Goal: Task Accomplishment & Management: Manage account settings

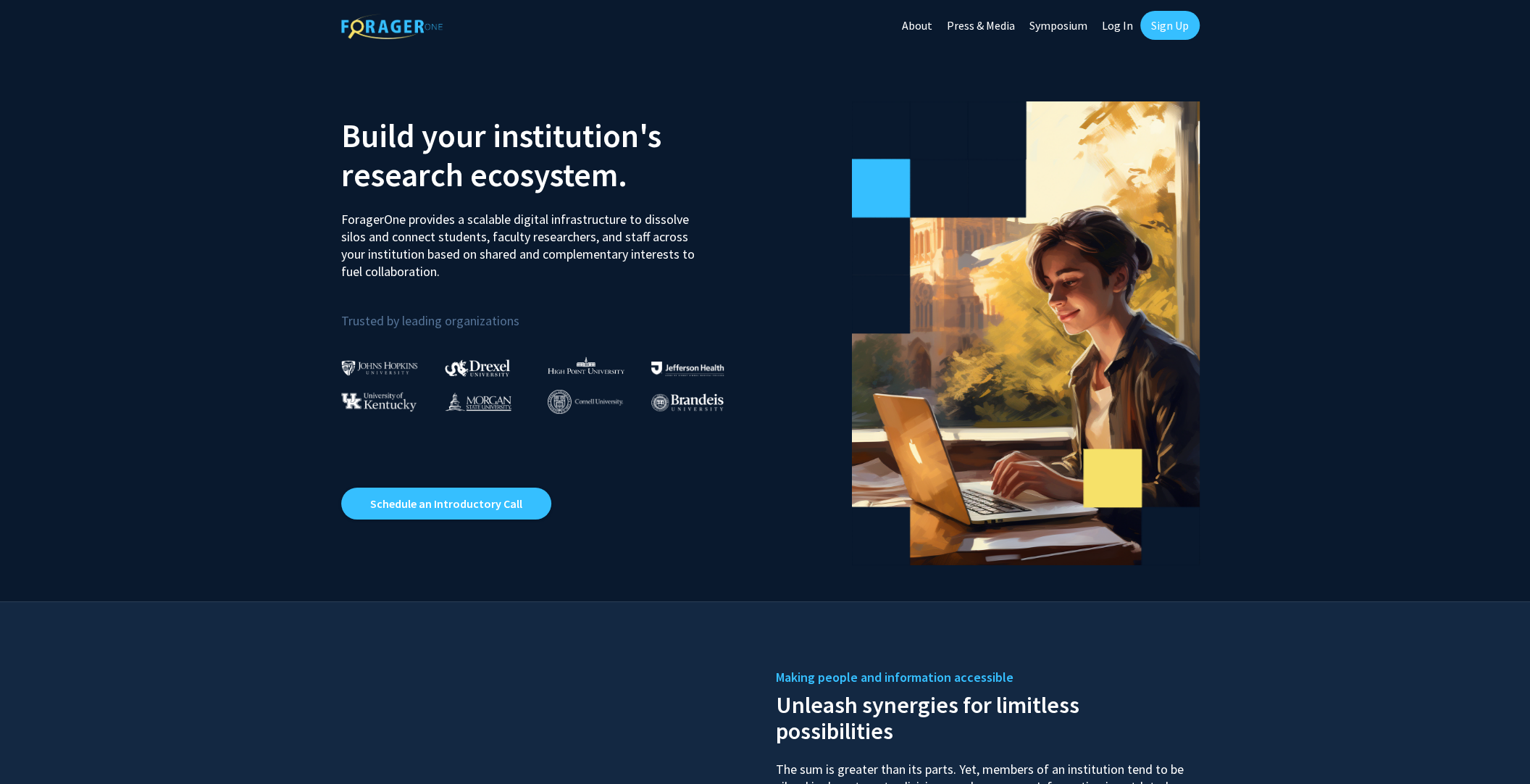
click at [1114, 21] on link "Log In" at bounding box center [1117, 25] width 46 height 51
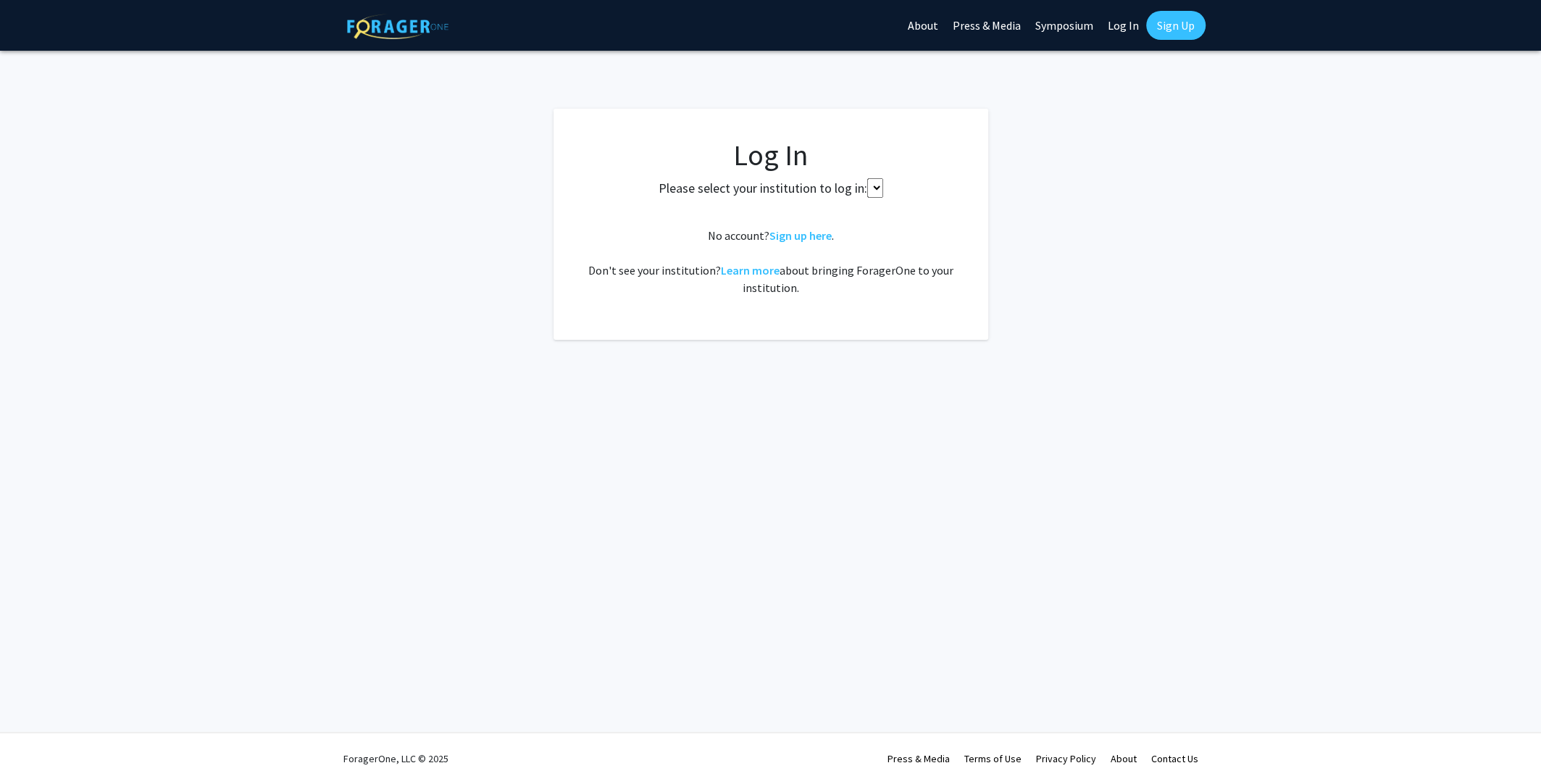
select select
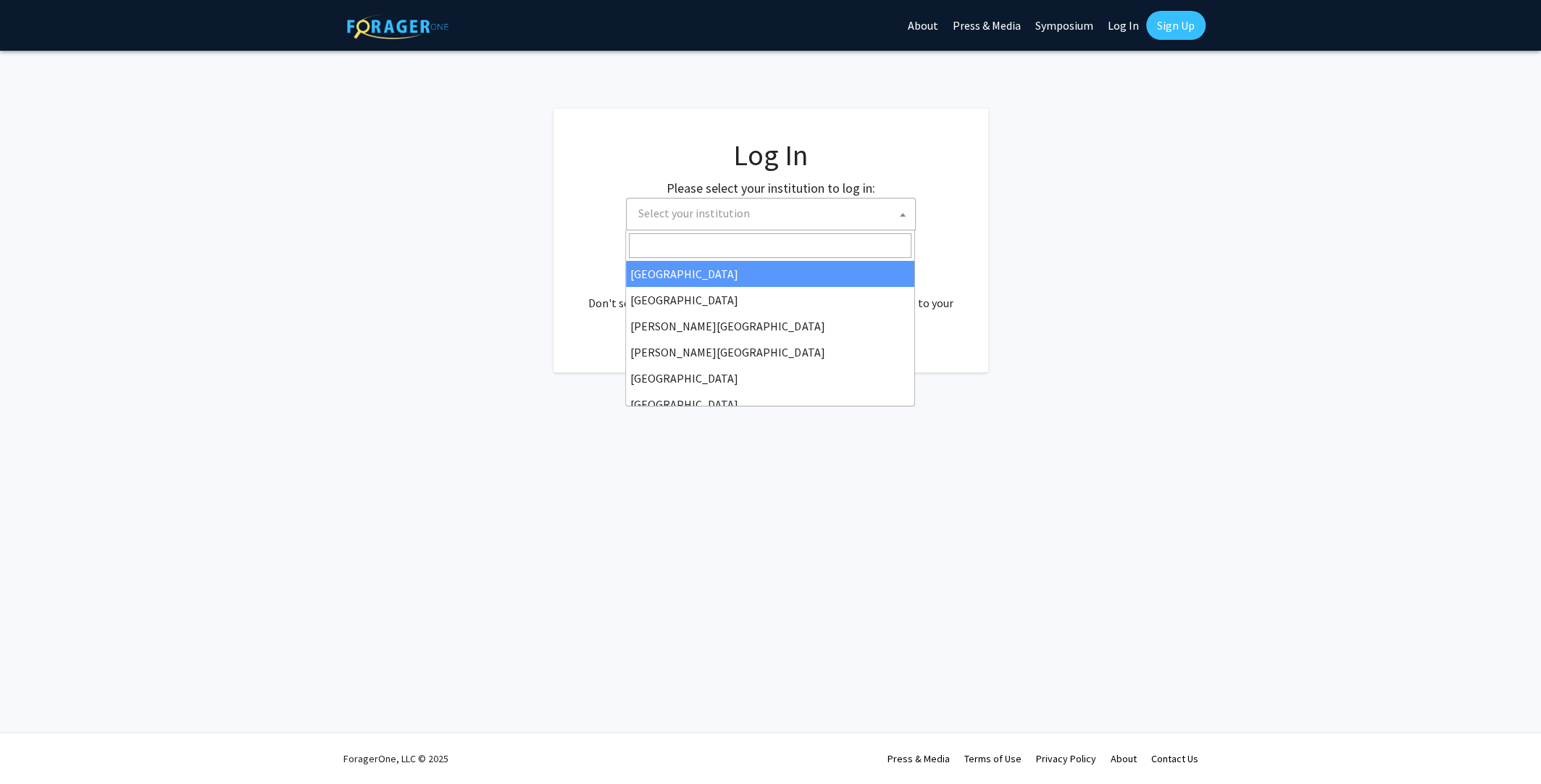
click at [750, 214] on span "Select your institution" at bounding box center [773, 213] width 282 height 30
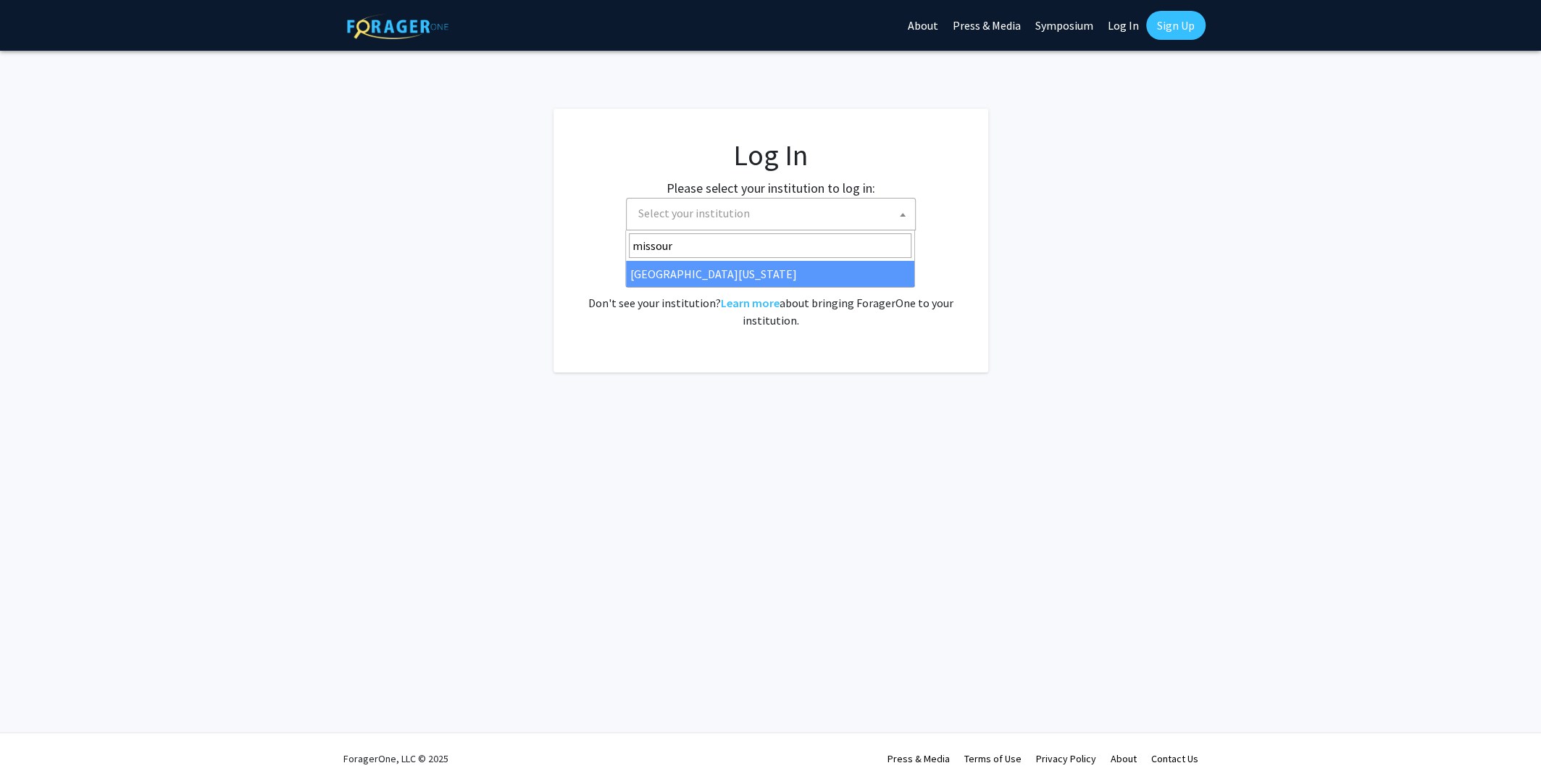
type input "missouri"
select select "33"
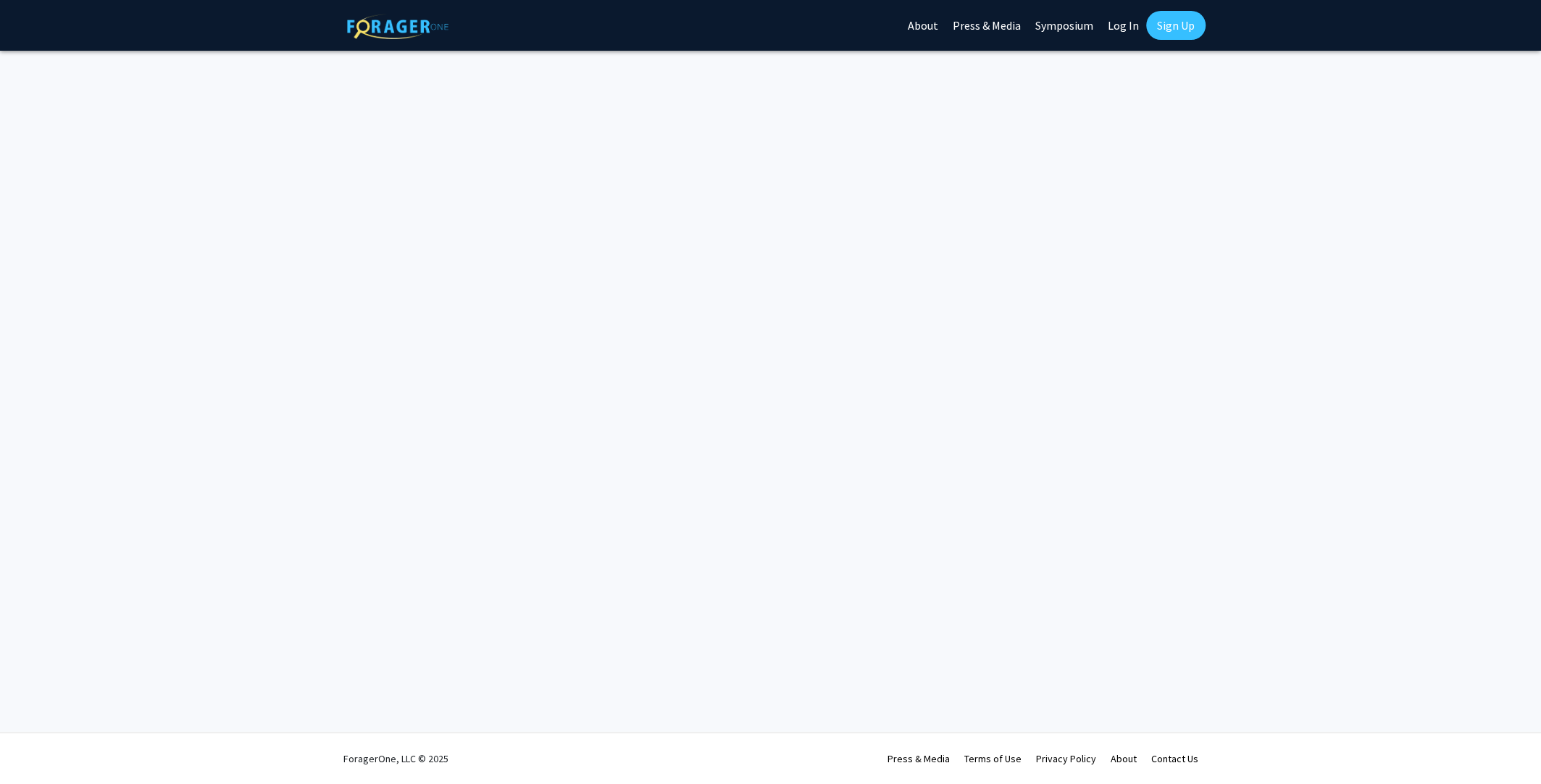
click at [424, 23] on img at bounding box center [397, 26] width 101 height 25
click at [1134, 30] on link "Log In" at bounding box center [1123, 25] width 46 height 51
click at [1127, 29] on link "Log In" at bounding box center [1123, 25] width 46 height 51
click at [1192, 19] on link "Sign Up" at bounding box center [1175, 25] width 59 height 29
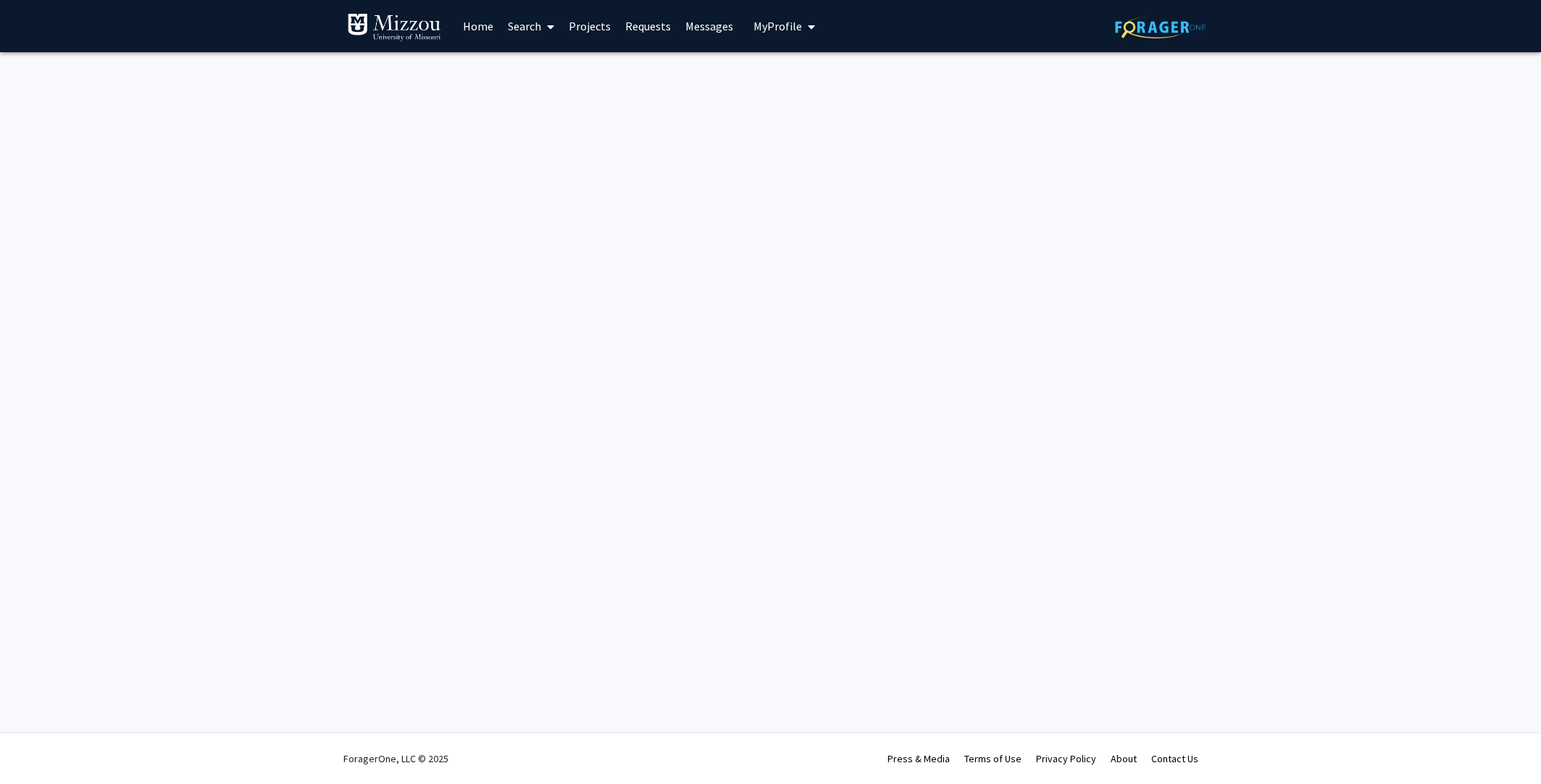
click at [478, 32] on link "Home" at bounding box center [477, 26] width 45 height 51
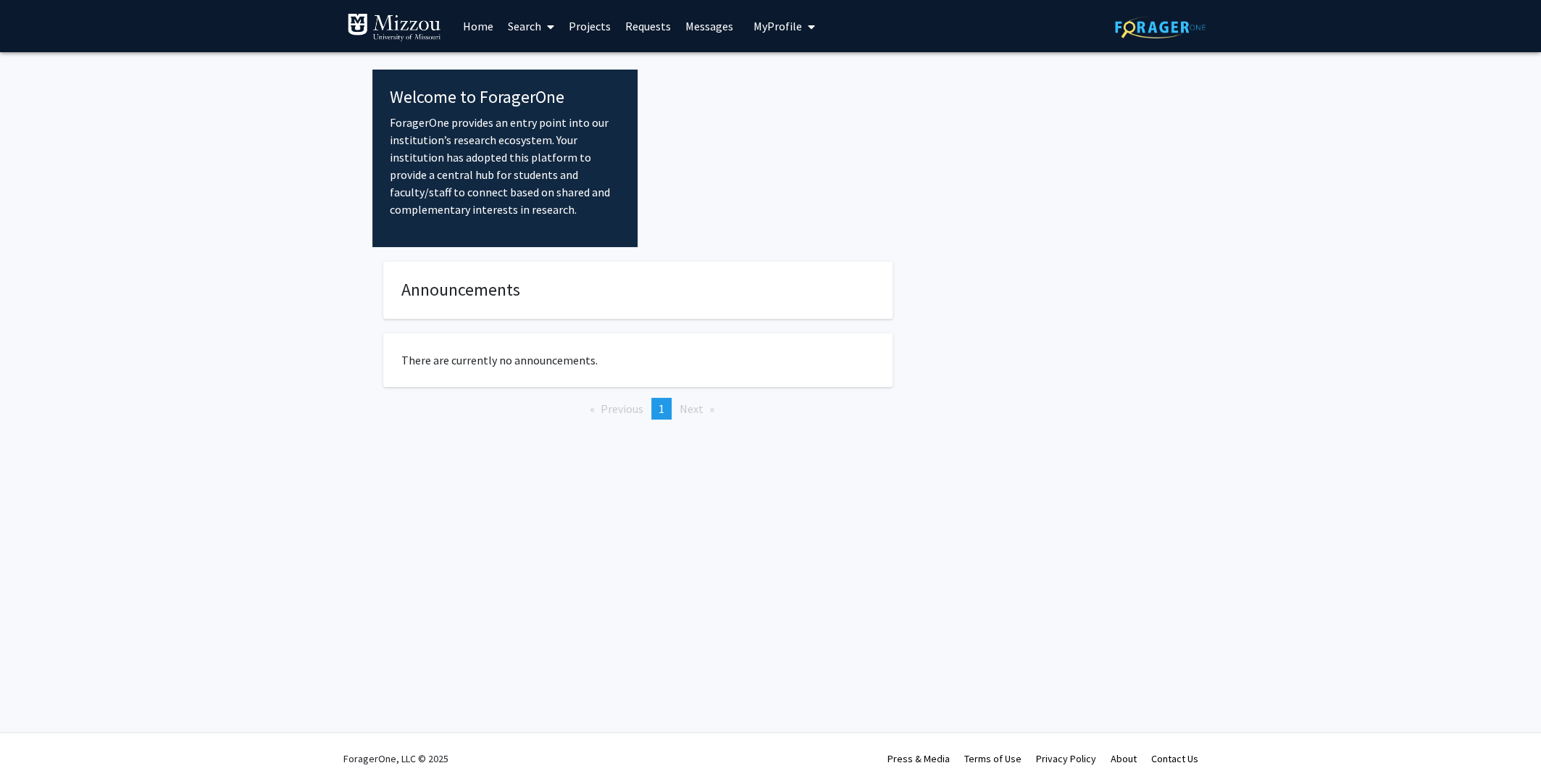
click at [776, 118] on div at bounding box center [903, 158] width 531 height 178
click at [771, 21] on span "My Profile" at bounding box center [777, 26] width 48 height 15
click at [820, 73] on span "Zack (J. Isaac) Miller" at bounding box center [848, 83] width 97 height 48
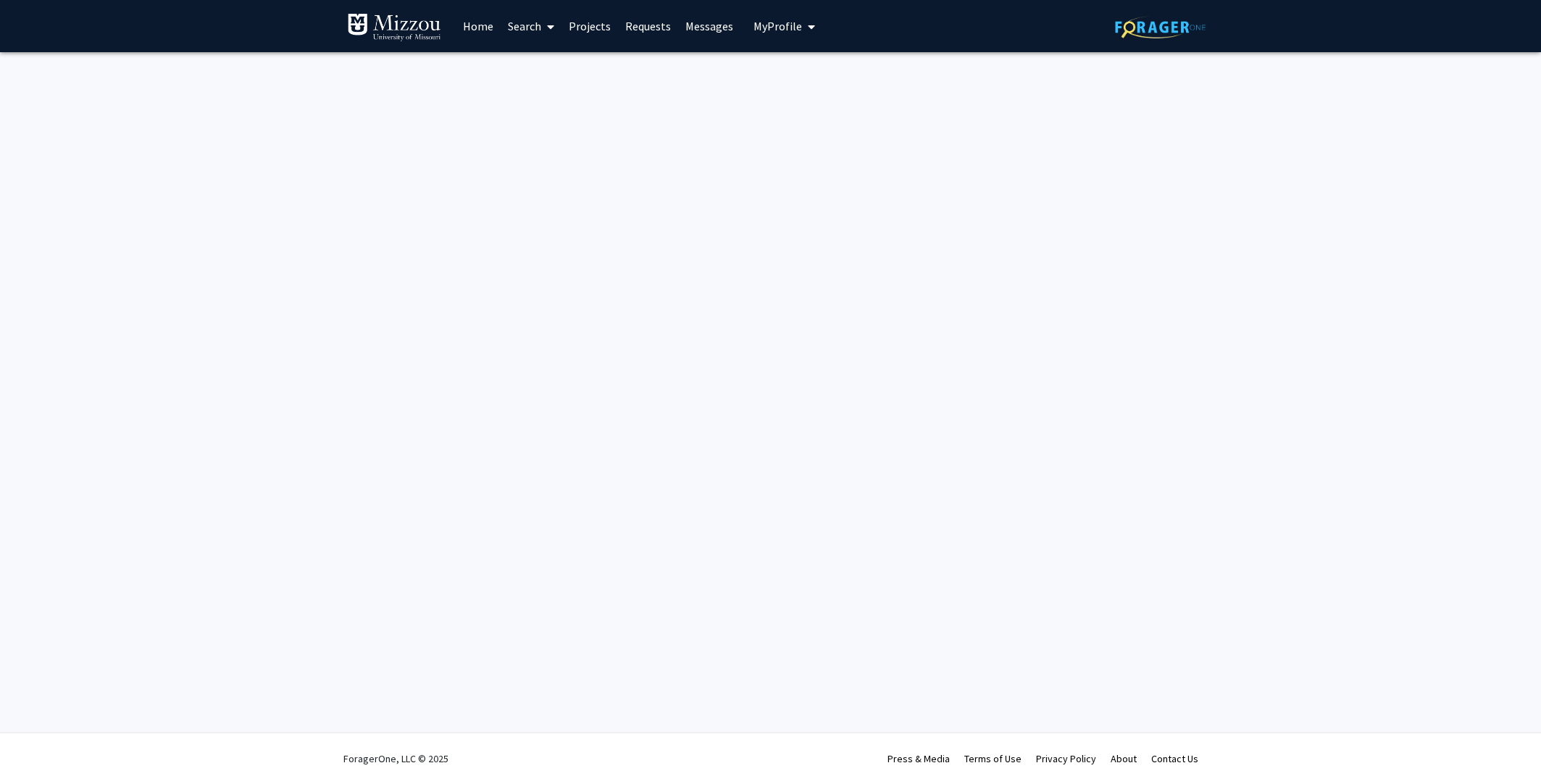
click at [808, 31] on icon "My profile dropdown to access profile and logout" at bounding box center [811, 26] width 7 height 12
click at [774, 83] on img at bounding box center [778, 74] width 29 height 29
click at [783, 35] on button "My Profile" at bounding box center [784, 25] width 70 height 52
click at [820, 107] on span "View Profile" at bounding box center [848, 116] width 97 height 16
click at [645, 26] on link "Requests" at bounding box center [648, 26] width 60 height 51
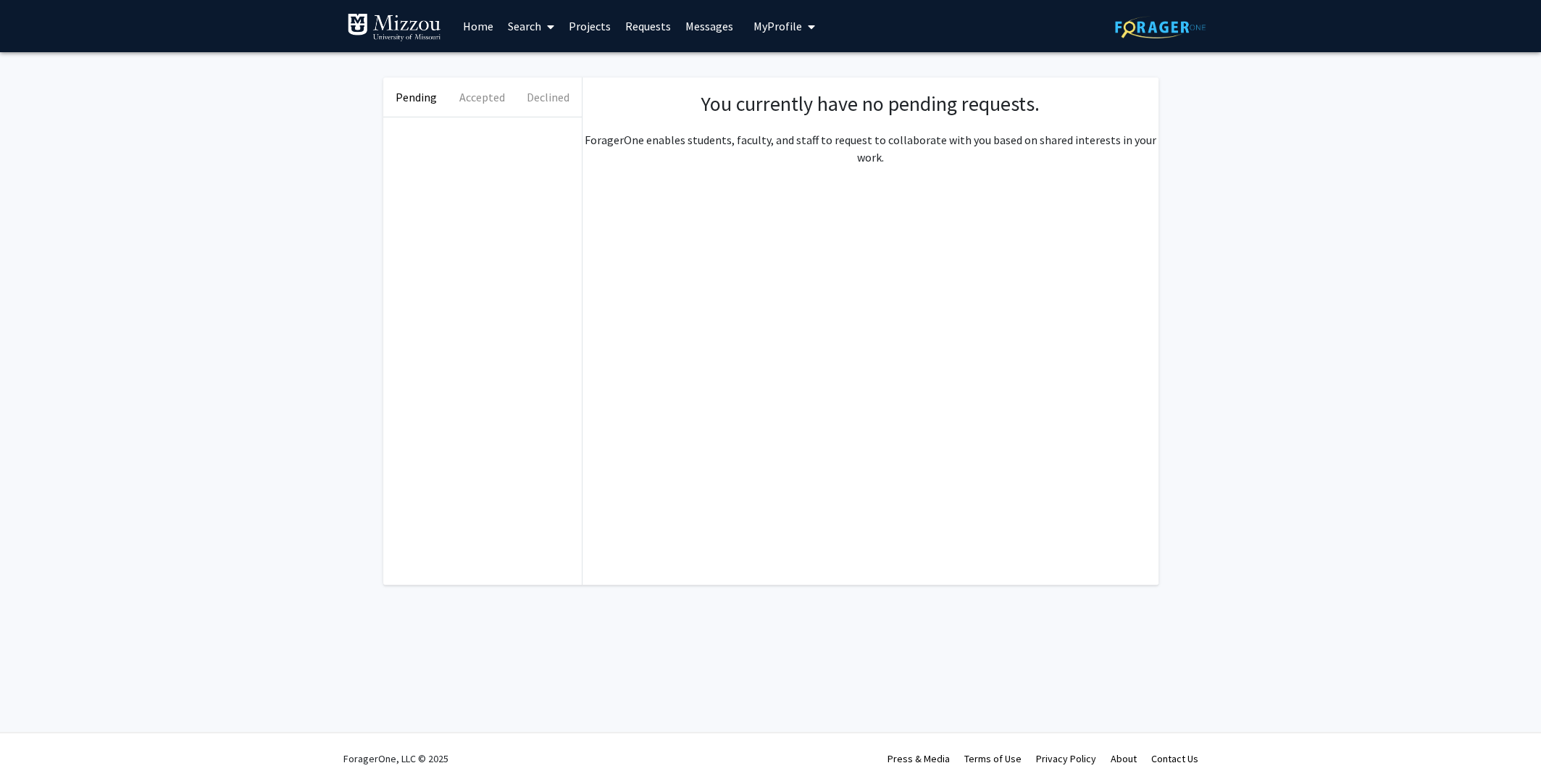
click at [583, 29] on link "Projects" at bounding box center [590, 26] width 56 height 51
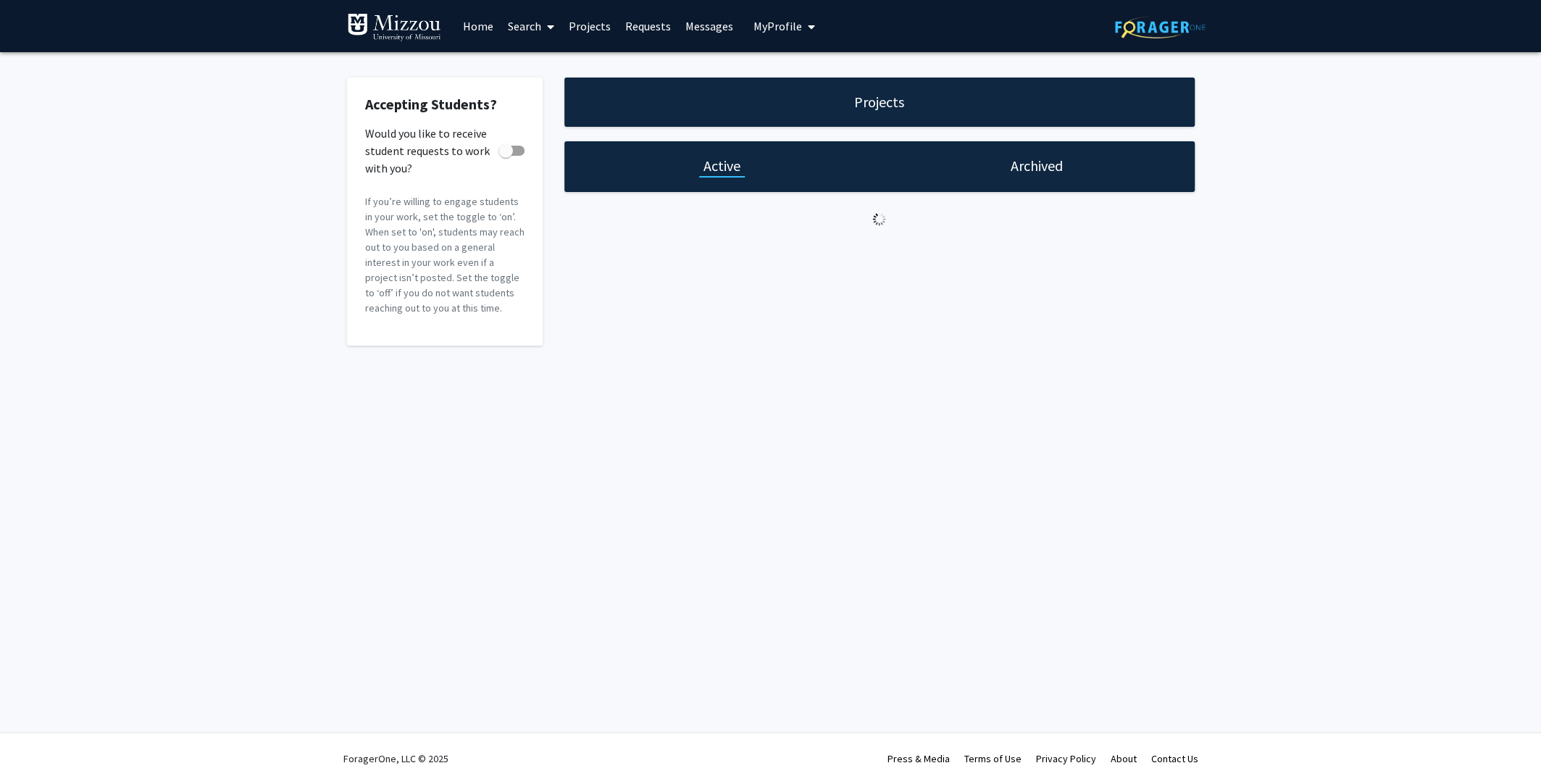
checkbox input "true"
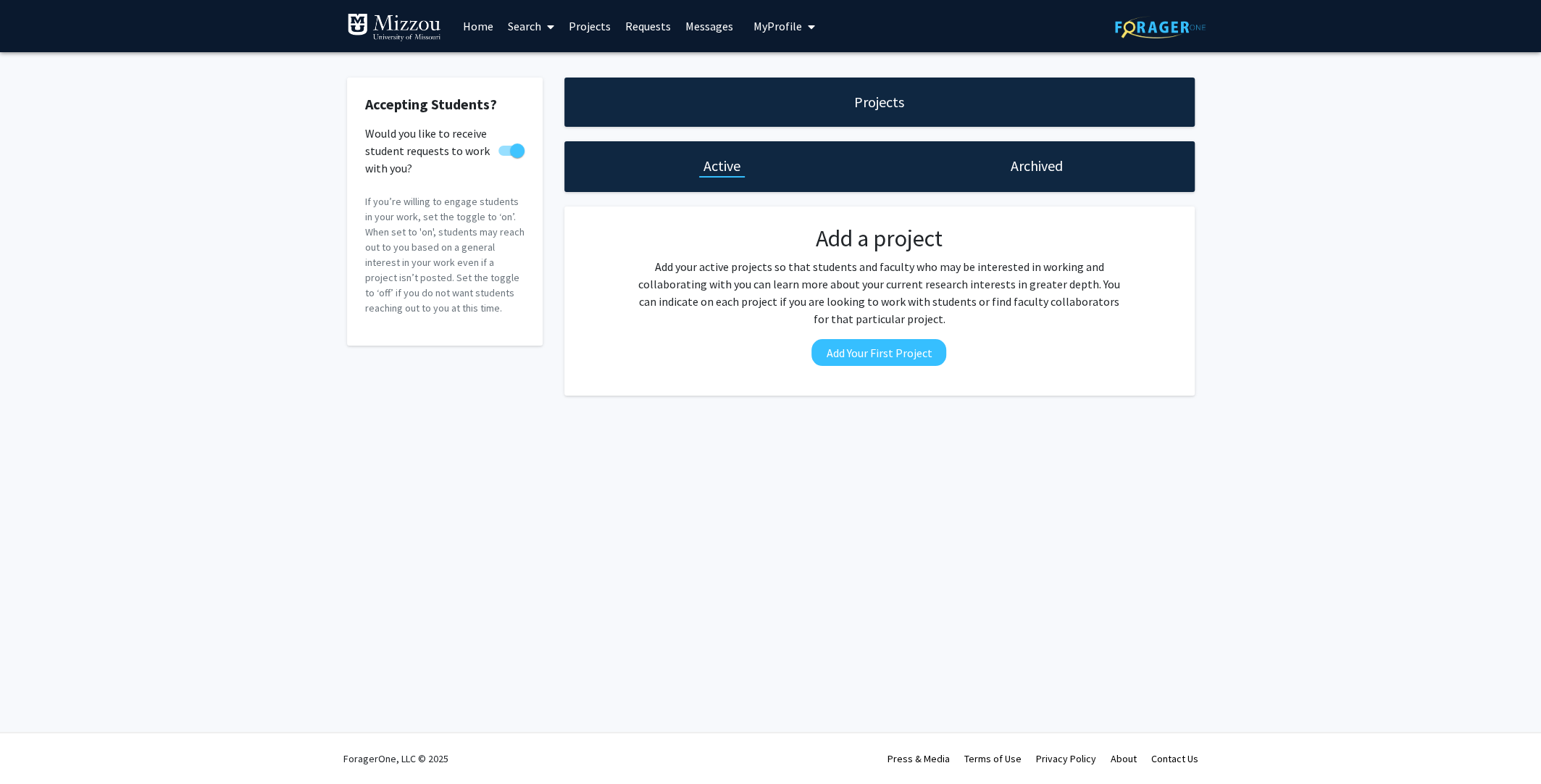
click at [532, 26] on link "Search" at bounding box center [531, 26] width 61 height 51
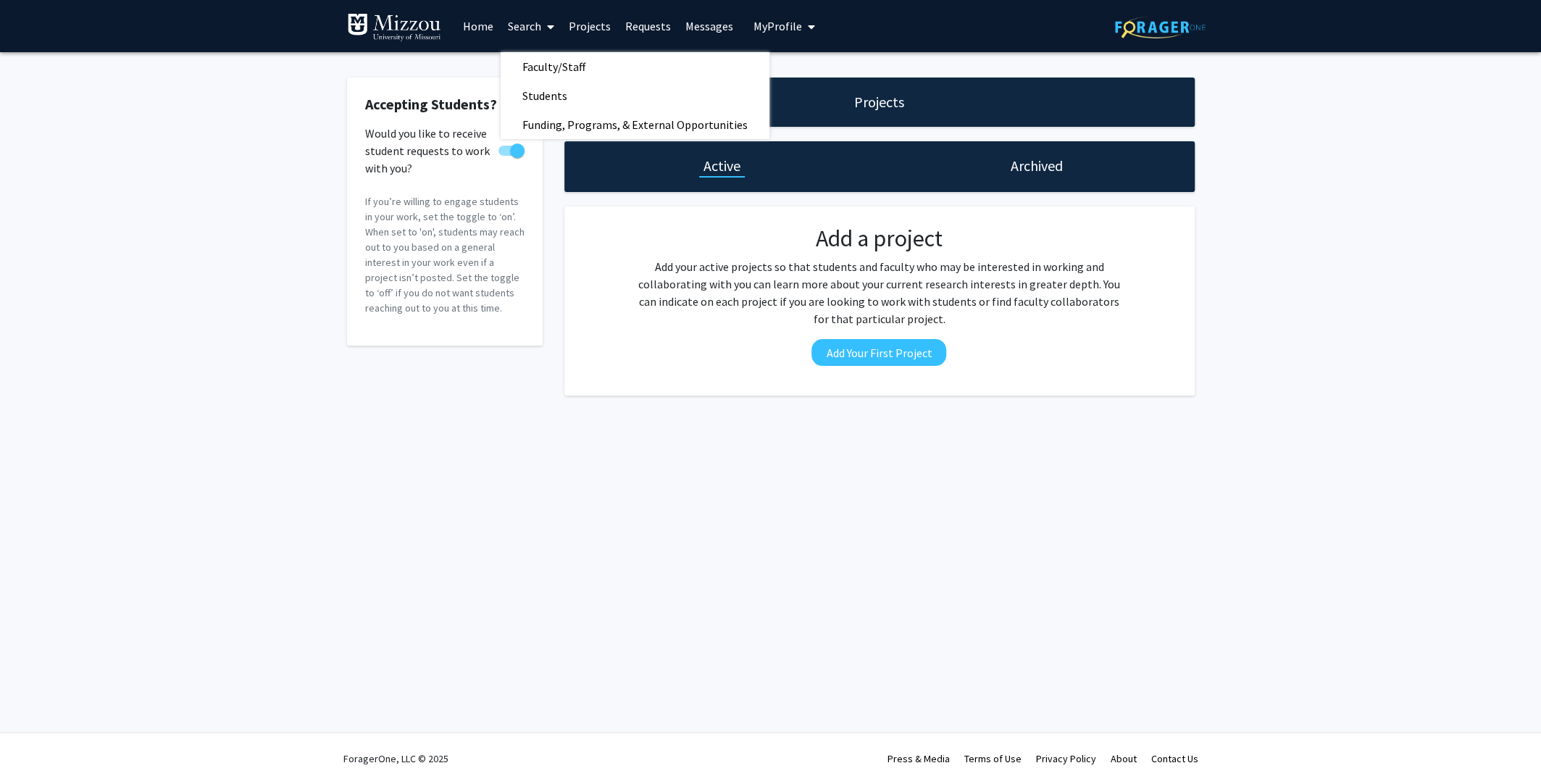
click at [808, 29] on icon "My profile dropdown to access profile and logout" at bounding box center [811, 26] width 7 height 12
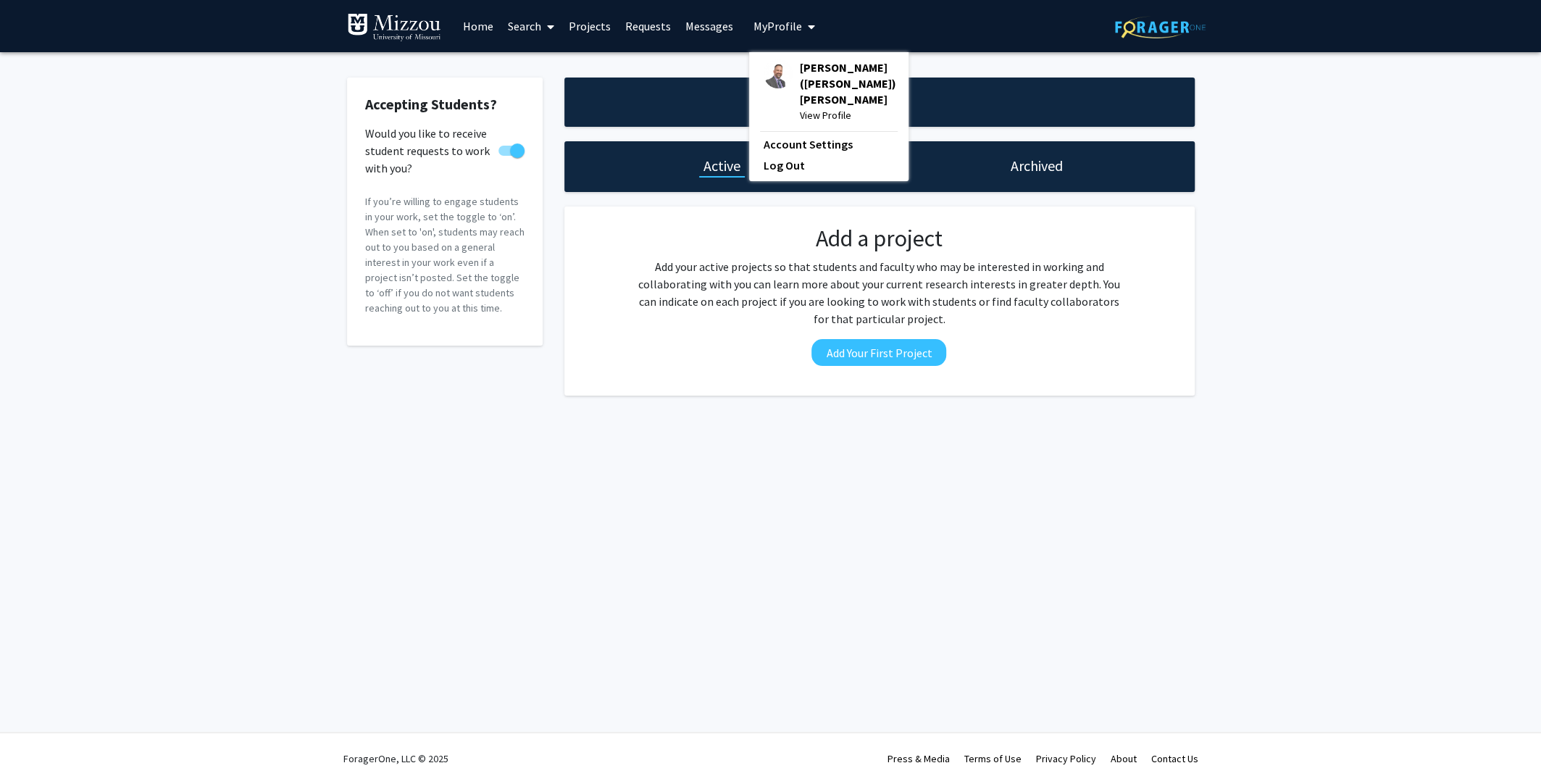
click at [811, 107] on span "View Profile" at bounding box center [848, 116] width 97 height 16
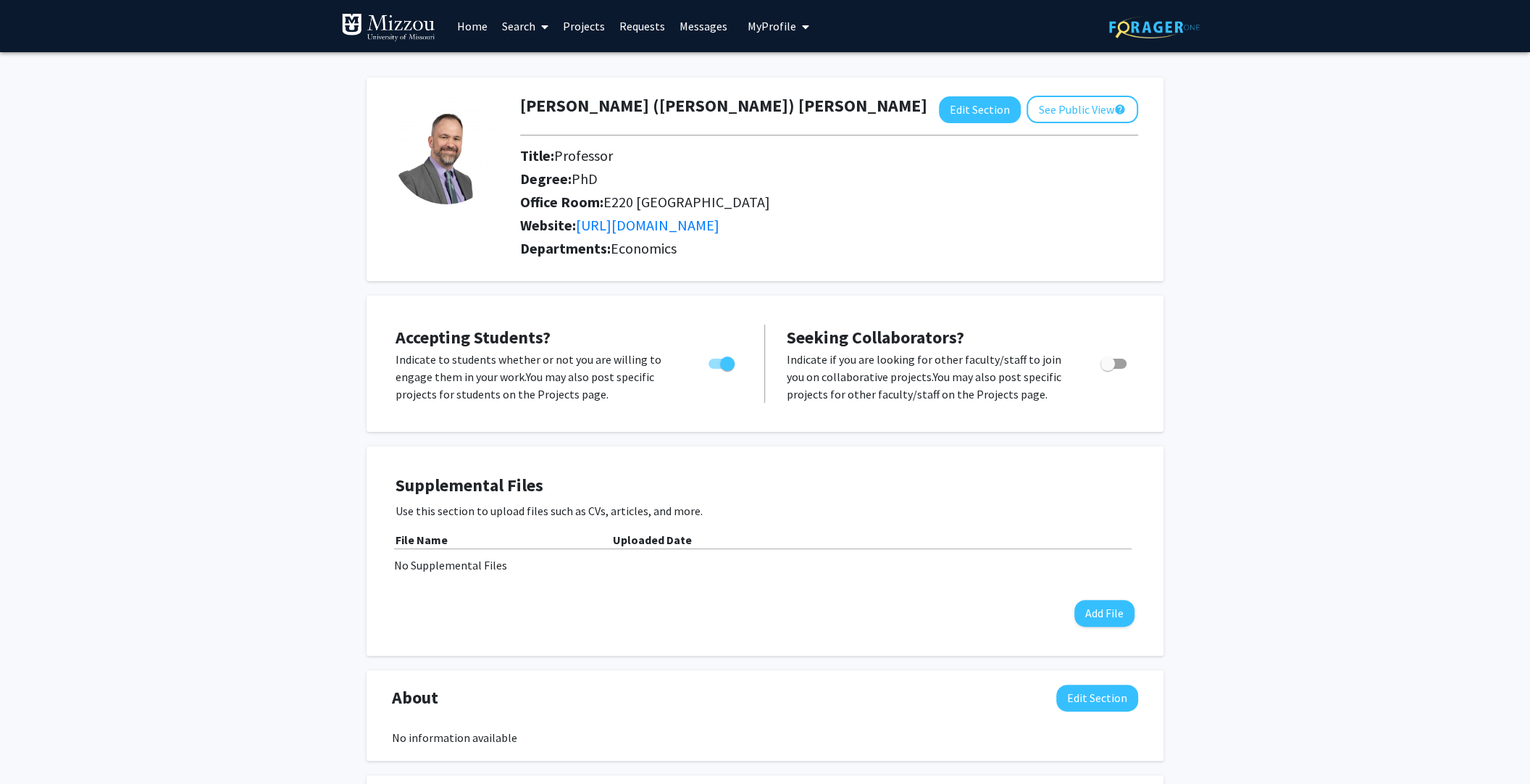
click at [713, 366] on span "Toggle" at bounding box center [721, 363] width 26 height 10
click at [715, 369] on input "Would you like to permit student requests?" at bounding box center [715, 369] width 1 height 1
checkbox input "false"
click at [1071, 107] on button "See Public View help" at bounding box center [1082, 109] width 112 height 27
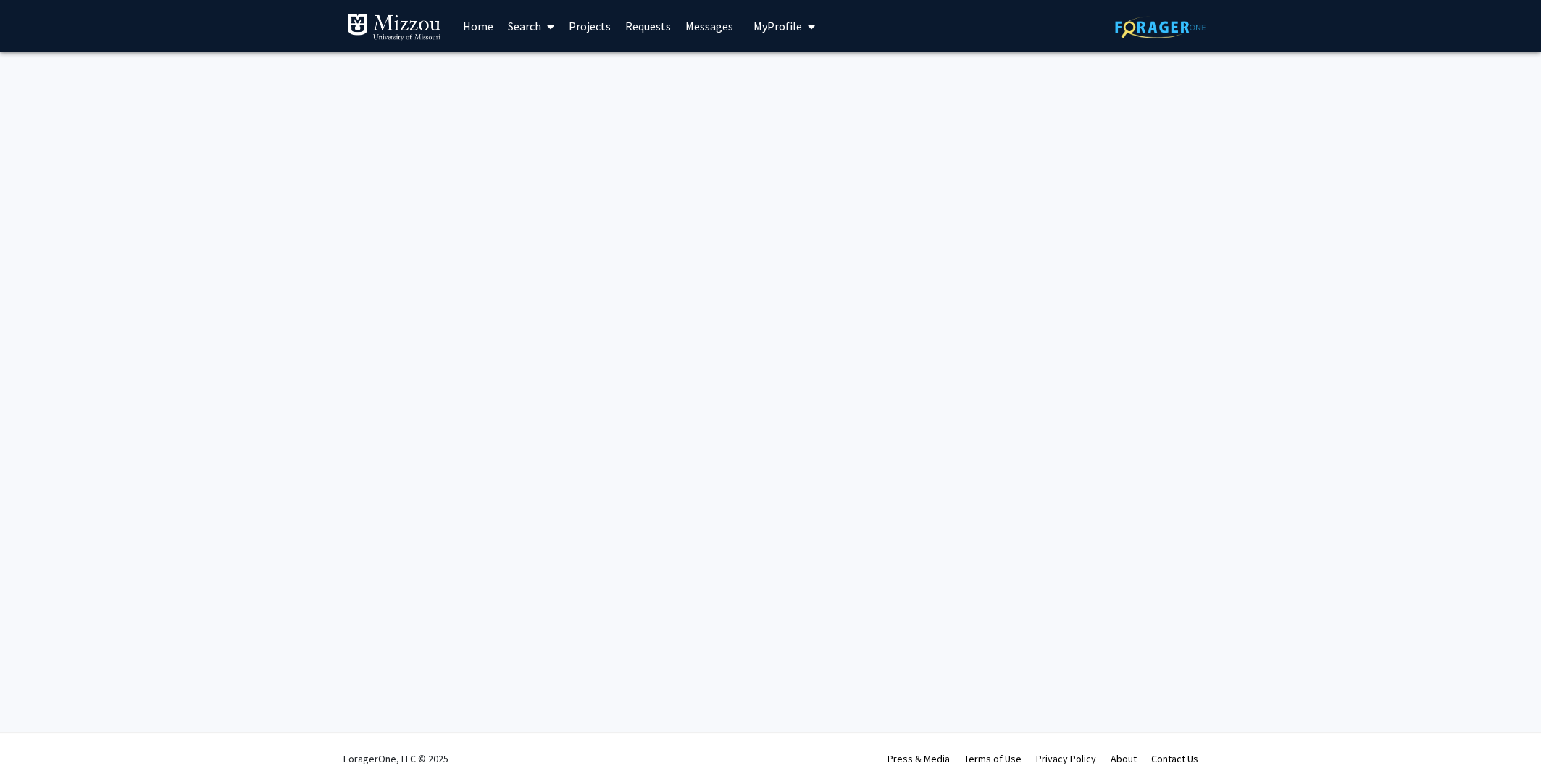
drag, startPoint x: 66, startPoint y: 2, endPoint x: 713, endPoint y: 112, distance: 656.3
click at [714, 112] on div "Skip navigation Home Search Projects Requests Messages My Profile Zack (J. Isaa…" at bounding box center [770, 392] width 1541 height 784
click at [795, 23] on span "My Profile" at bounding box center [777, 26] width 48 height 15
click at [824, 107] on span "View Profile" at bounding box center [848, 116] width 97 height 16
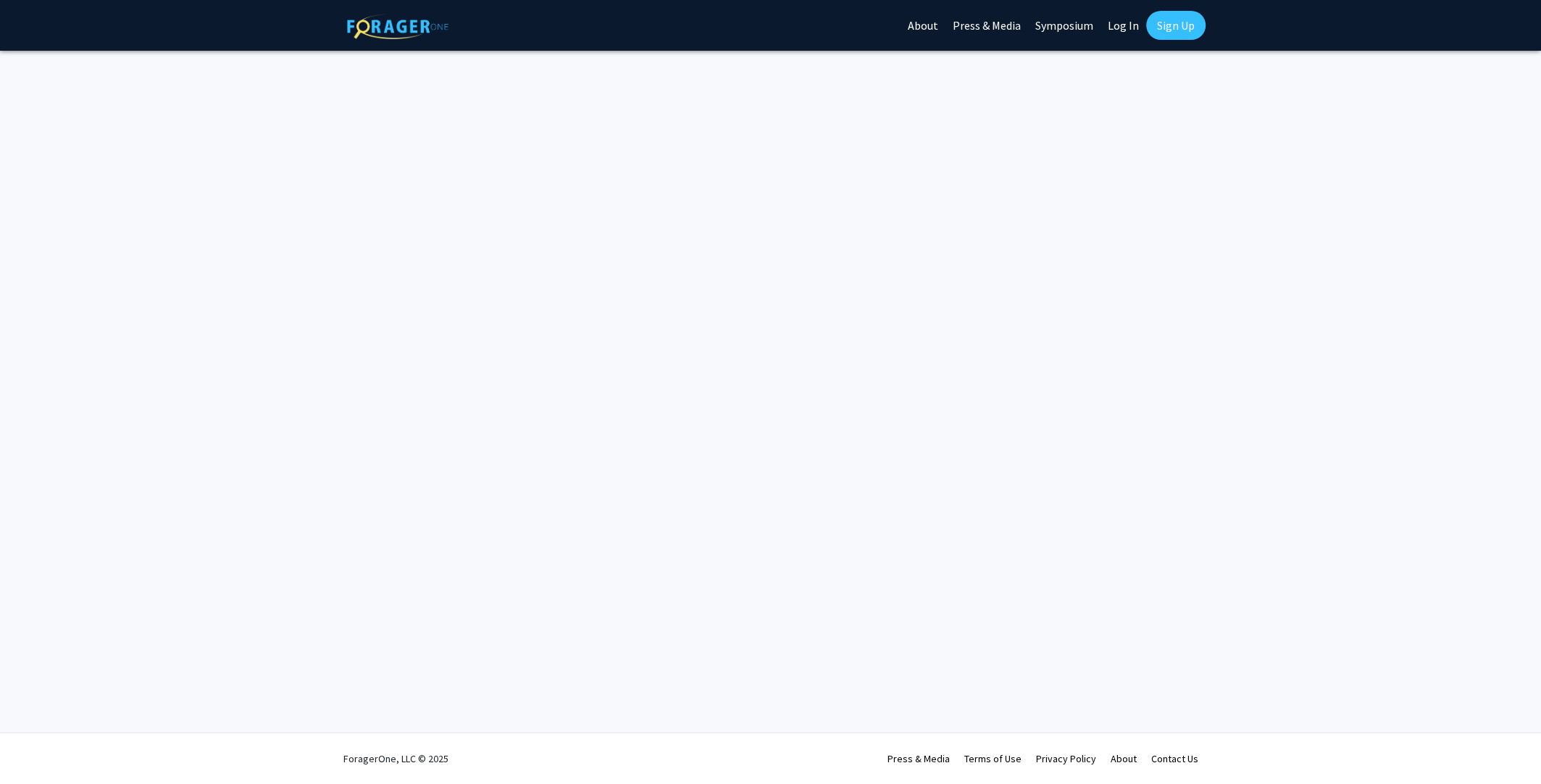
click at [1120, 26] on link "Log In" at bounding box center [1123, 25] width 46 height 51
click at [421, 31] on img at bounding box center [397, 26] width 101 height 25
click at [418, 26] on img at bounding box center [397, 26] width 101 height 25
click at [932, 26] on link "About" at bounding box center [923, 25] width 45 height 51
click at [420, 30] on img at bounding box center [397, 26] width 101 height 25
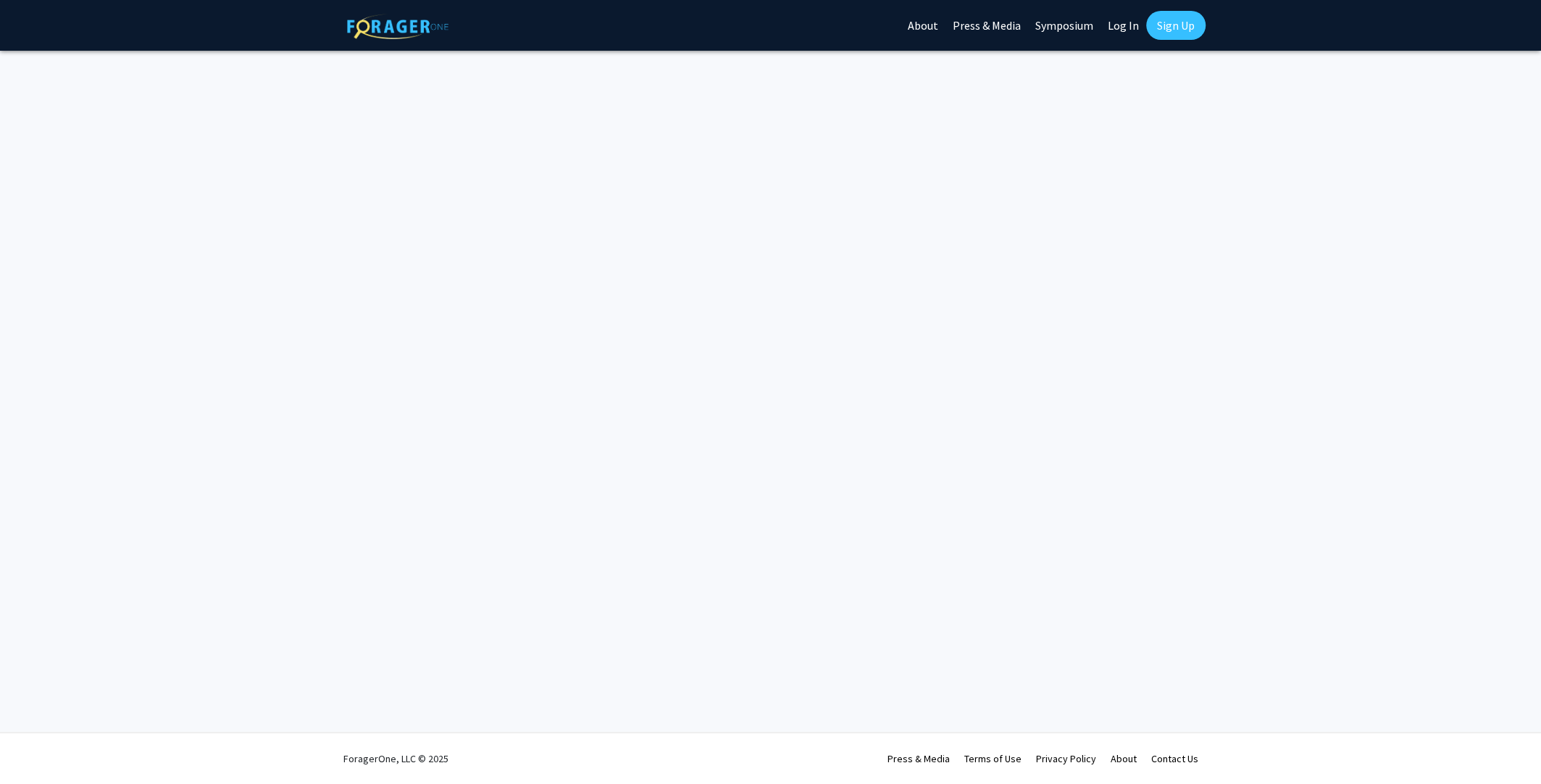
click at [417, 28] on img at bounding box center [397, 26] width 101 height 25
click at [392, 35] on img at bounding box center [397, 26] width 101 height 25
click at [932, 26] on link "About" at bounding box center [923, 25] width 45 height 51
click at [409, 26] on img at bounding box center [397, 26] width 101 height 25
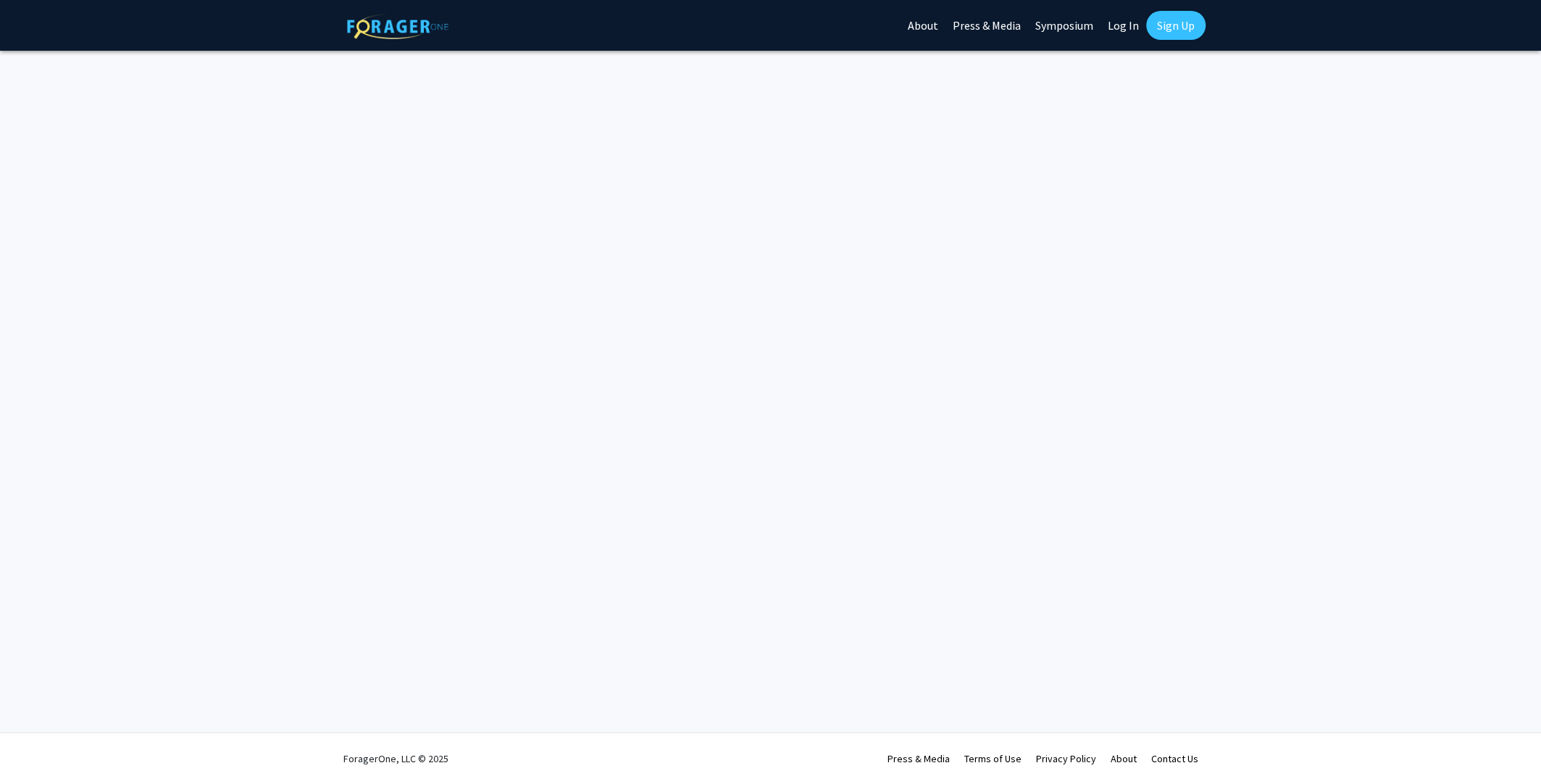
click at [923, 23] on link "About" at bounding box center [923, 25] width 45 height 51
click at [997, 21] on link "Press & Media" at bounding box center [986, 25] width 83 height 51
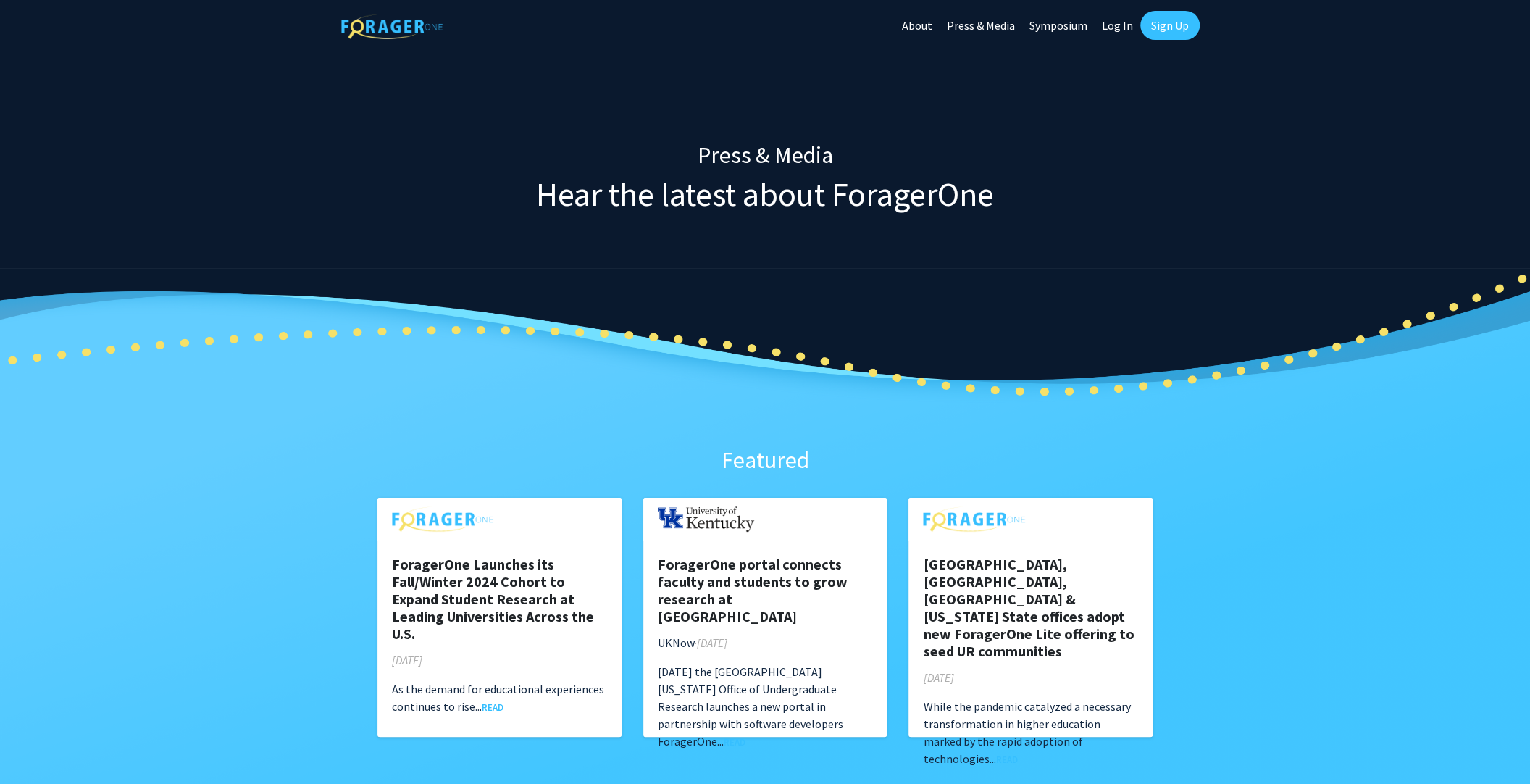
click at [1057, 15] on link "Symposium" at bounding box center [1058, 25] width 73 height 51
click at [1120, 29] on link "Log In" at bounding box center [1117, 25] width 46 height 51
click at [1118, 26] on link "Log In" at bounding box center [1117, 25] width 46 height 51
click at [1175, 25] on link "Sign Up" at bounding box center [1169, 25] width 59 height 29
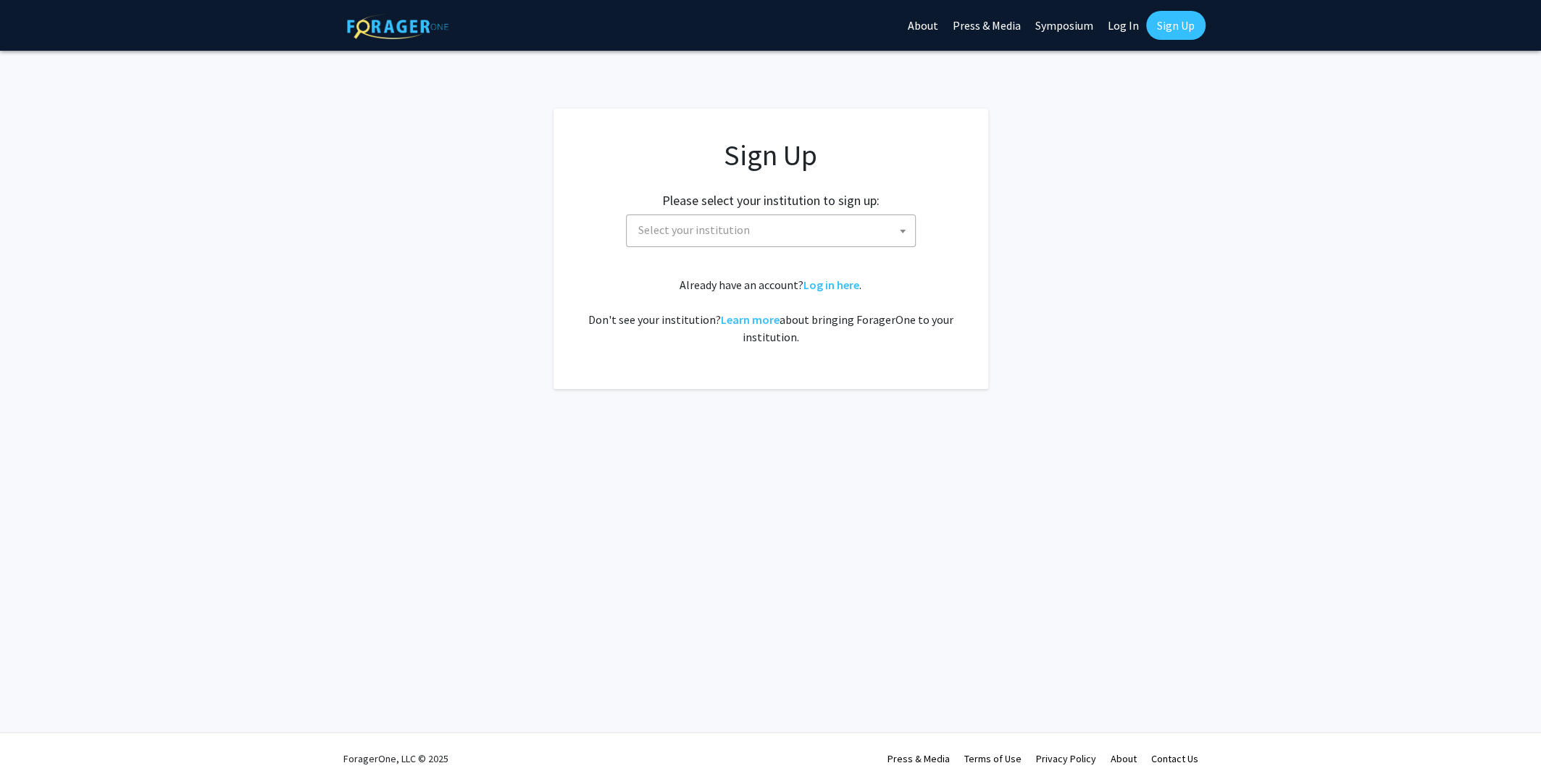
click at [1108, 26] on link "Log In" at bounding box center [1123, 25] width 46 height 51
click at [1116, 25] on link "Log In" at bounding box center [1123, 25] width 46 height 51
click at [408, 30] on img at bounding box center [397, 26] width 101 height 25
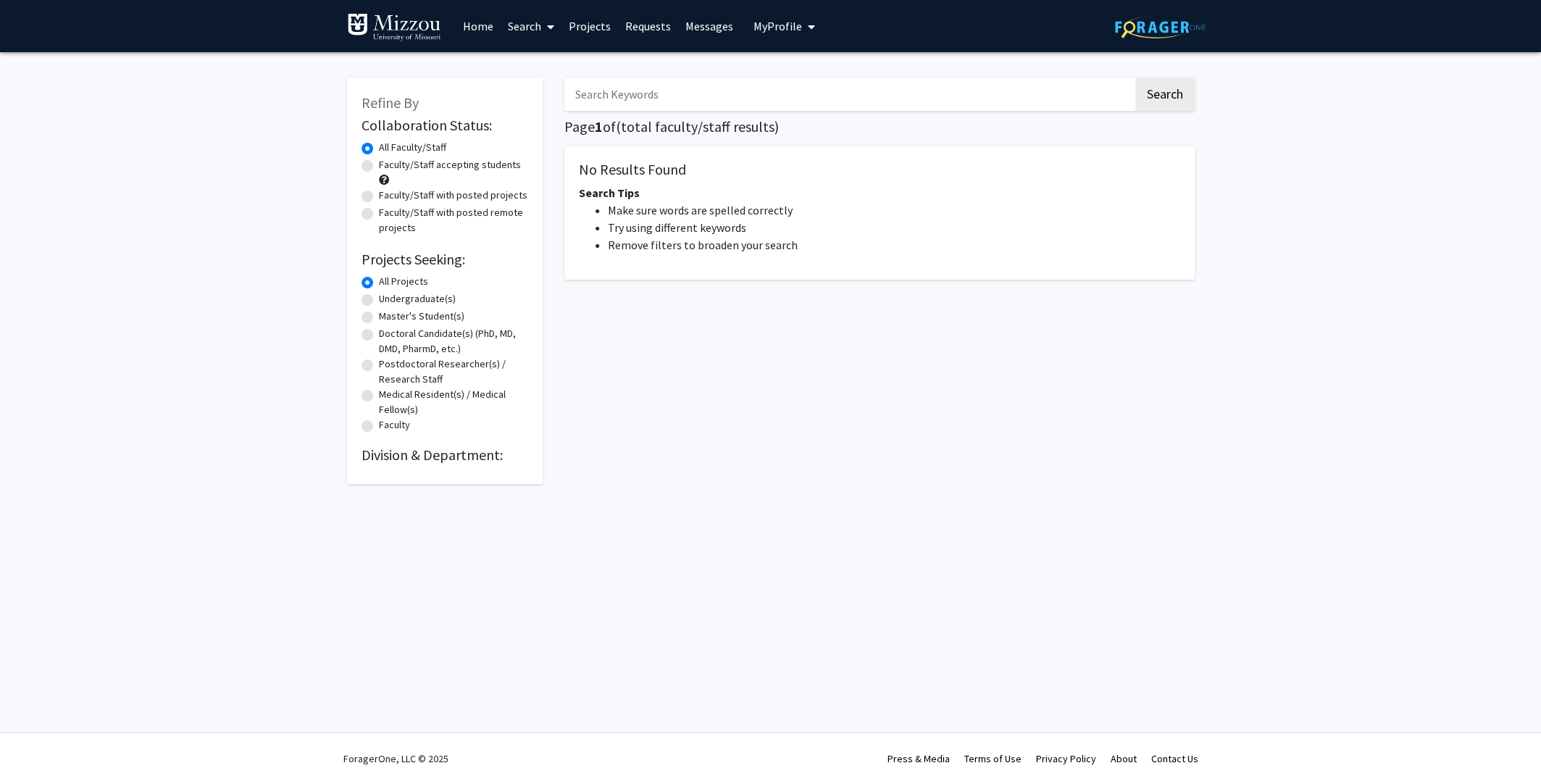
click at [813, 33] on div "My Profile [PERSON_NAME] ([PERSON_NAME]) [PERSON_NAME] View Profile Account Set…" at bounding box center [784, 25] width 70 height 52
click at [794, 25] on span "My Profile" at bounding box center [777, 26] width 48 height 15
click at [820, 136] on link "Account Settings" at bounding box center [828, 144] width 130 height 17
click at [791, 25] on span "My Profile" at bounding box center [777, 26] width 48 height 15
click at [821, 136] on link "Account Settings" at bounding box center [828, 144] width 130 height 17
